Goal: Information Seeking & Learning: Learn about a topic

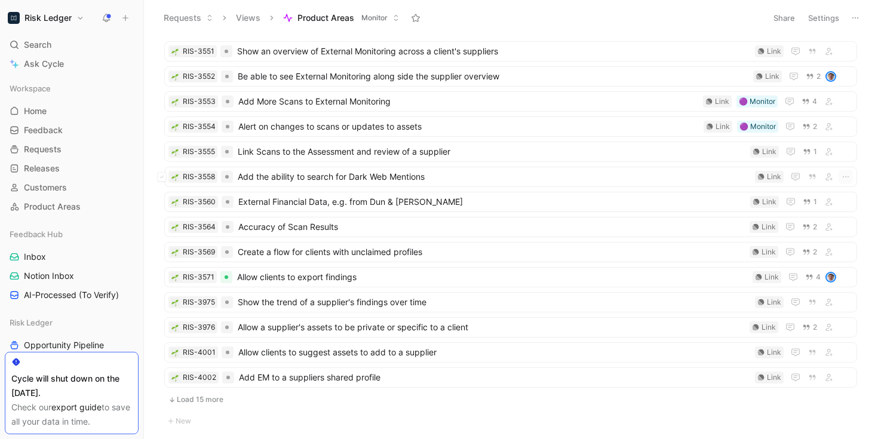
scroll to position [656, 0]
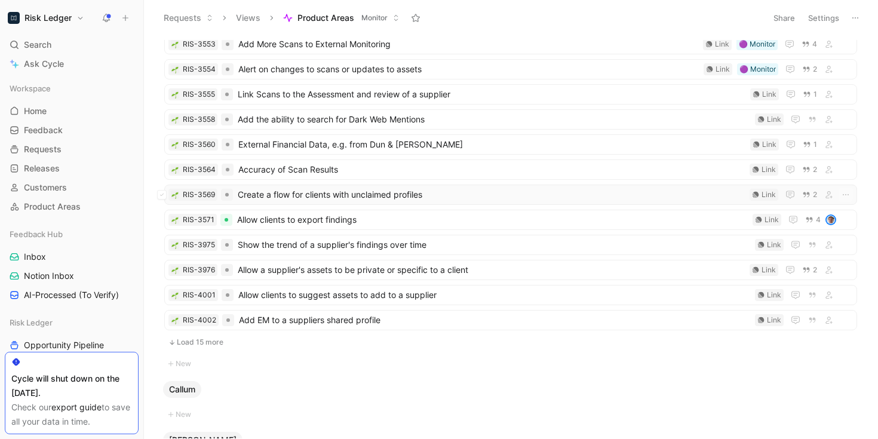
click at [366, 188] on span "Create a flow for clients with unclaimed profiles" at bounding box center [491, 195] width 507 height 14
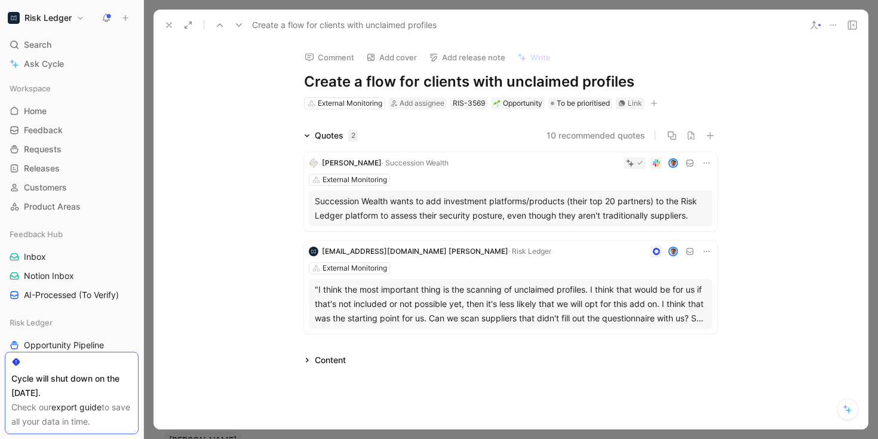
click at [601, 281] on div ""I think the most important thing is the scanning of unclaimed profiles. I thin…" at bounding box center [511, 304] width 404 height 50
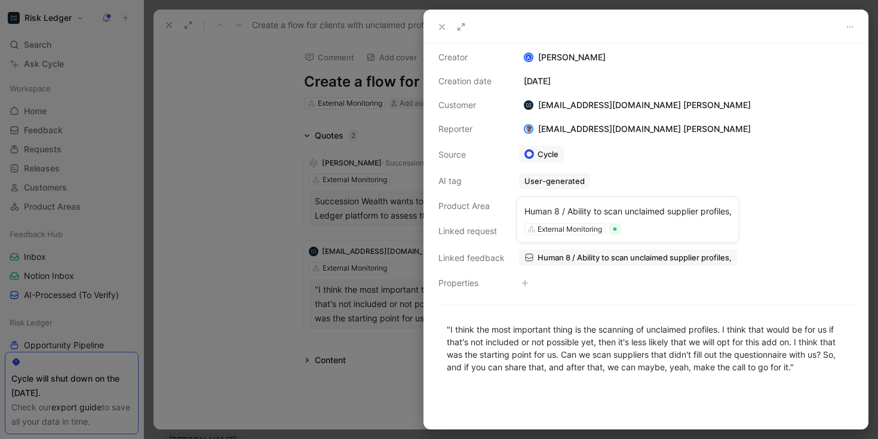
scroll to position [5, 0]
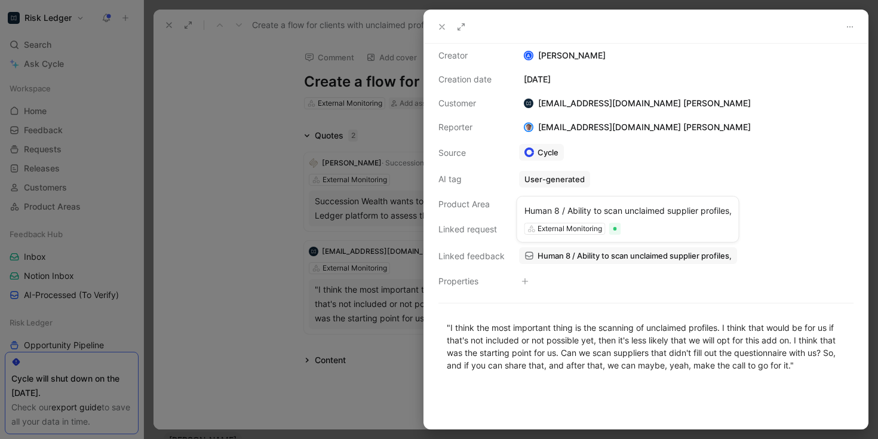
click at [599, 251] on span "Human 8 / Ability to scan unclaimed supplier profiles," at bounding box center [635, 255] width 194 height 11
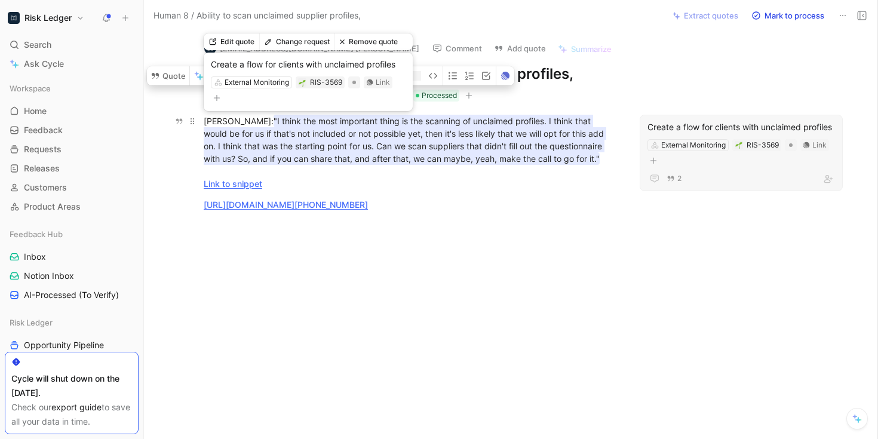
drag, startPoint x: 393, startPoint y: 175, endPoint x: 354, endPoint y: 126, distance: 62.5
click at [354, 126] on div "[PERSON_NAME]: "I think the most important thing is the scanning of unclaimed p…" at bounding box center [411, 152] width 414 height 75
click at [354, 126] on mark ""I think the most important thing is the scanning of unclaimed profiles. I thin…" at bounding box center [405, 140] width 403 height 50
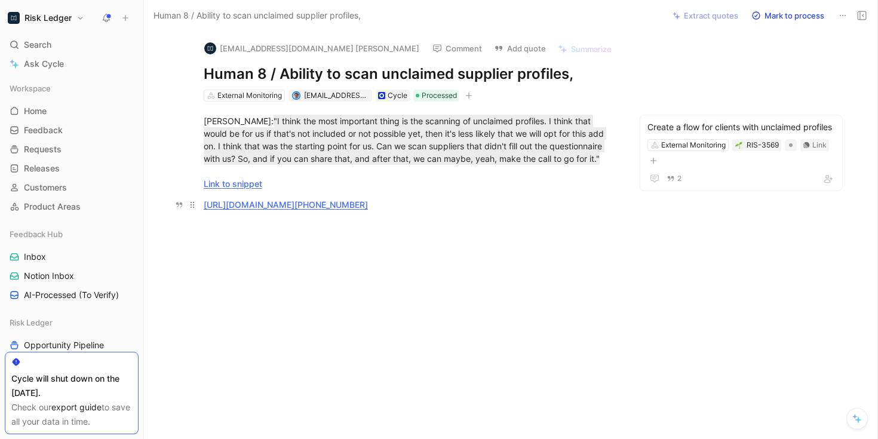
click at [368, 210] on link "[URL][DOMAIN_NAME][PHONE_NUMBER]" at bounding box center [286, 205] width 164 height 10
